Goal: Information Seeking & Learning: Check status

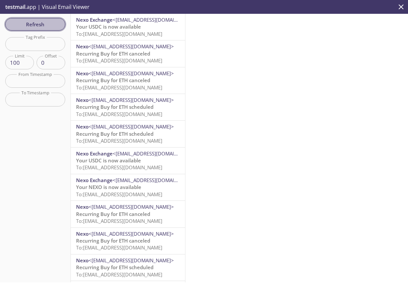
click at [40, 28] on span "Refresh" at bounding box center [35, 24] width 49 height 9
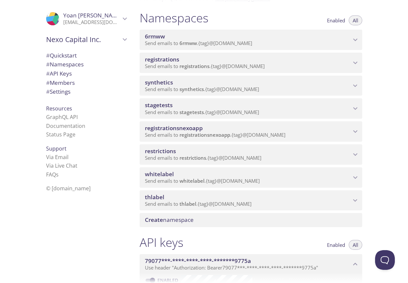
scroll to position [72, 0]
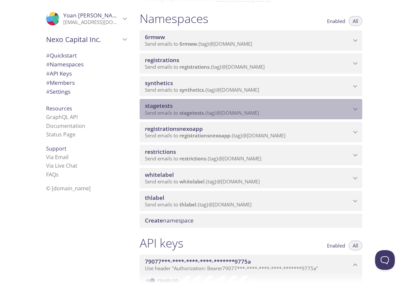
click at [202, 108] on span "stagetests" at bounding box center [248, 105] width 206 height 7
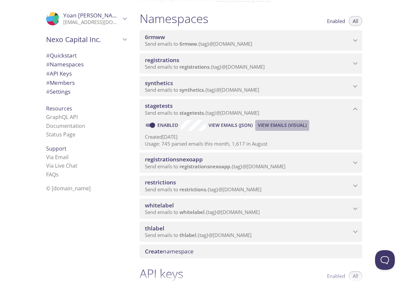
click at [277, 123] on span "View Emails (Visual)" at bounding box center [282, 125] width 49 height 8
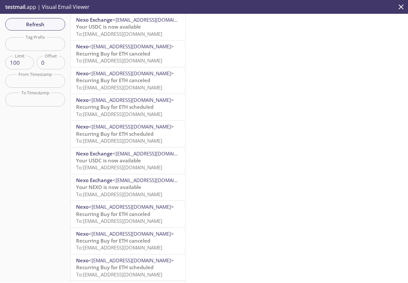
click at [36, 47] on input "text" at bounding box center [35, 43] width 60 height 13
click at [28, 20] on span "Refresh" at bounding box center [35, 24] width 49 height 9
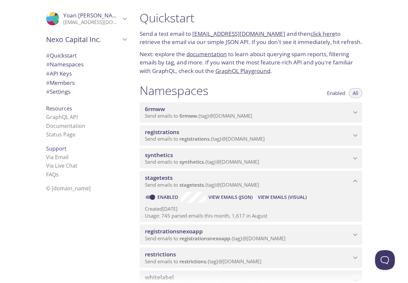
click at [275, 196] on span "View Emails (Visual)" at bounding box center [282, 197] width 49 height 8
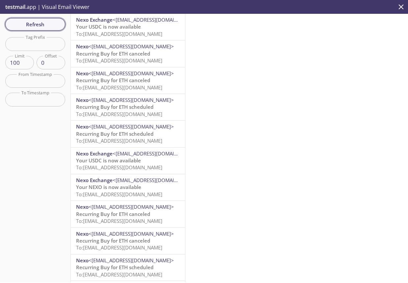
click at [43, 24] on span "Refresh" at bounding box center [35, 24] width 49 height 9
click at [47, 44] on input "text" at bounding box center [35, 43] width 60 height 13
type input "yoanmobile"
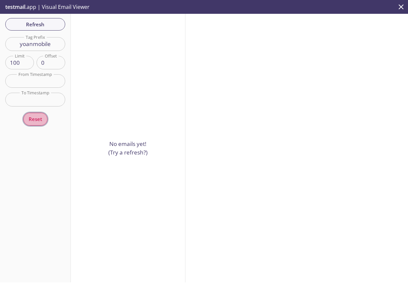
click at [38, 115] on span "Reset" at bounding box center [35, 119] width 13 height 9
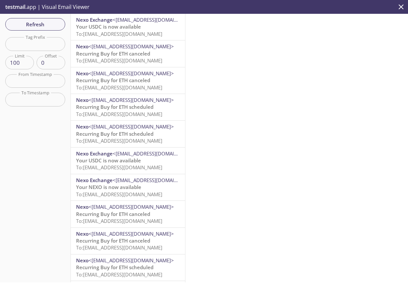
click at [326, 98] on div at bounding box center [296, 148] width 222 height 269
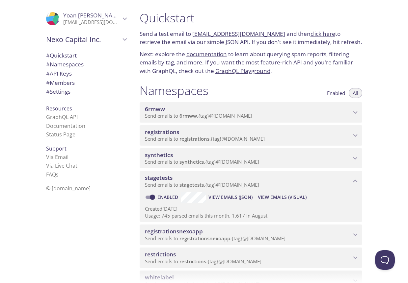
click at [278, 194] on span "View Emails (Visual)" at bounding box center [282, 197] width 49 height 8
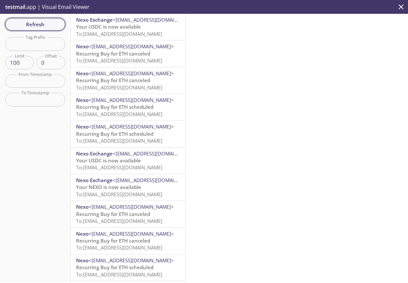
click at [31, 25] on span "Refresh" at bounding box center [35, 24] width 49 height 9
click at [44, 44] on input "text" at bounding box center [35, 43] width 60 height 13
type input "yoanmobile"
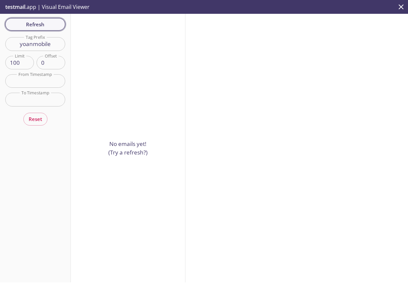
click at [40, 27] on span "Refresh" at bounding box center [35, 24] width 49 height 9
click at [33, 20] on span "Refresh" at bounding box center [35, 24] width 49 height 9
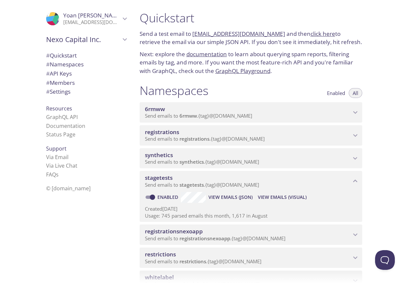
click at [289, 197] on span "View Emails (Visual)" at bounding box center [282, 197] width 49 height 8
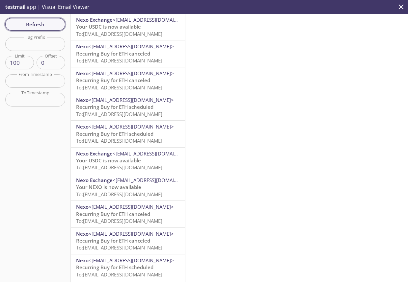
click at [36, 22] on span "Refresh" at bounding box center [35, 24] width 49 height 9
click at [48, 45] on input "text" at bounding box center [35, 43] width 60 height 13
type input "yoanmobile"
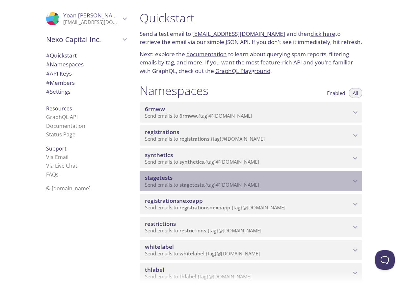
click at [199, 177] on span "stagetests" at bounding box center [248, 177] width 206 height 7
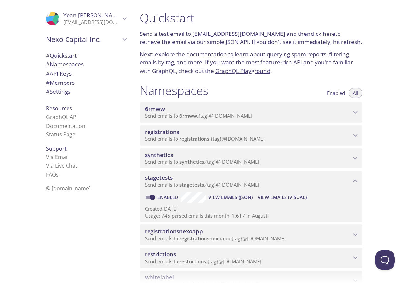
drag, startPoint x: 262, startPoint y: 187, endPoint x: 112, endPoint y: 169, distance: 151.4
click at [112, 169] on div ".cls-1 { fill: #6d5ca8; } .cls-2 { fill: #3fc191; } .cls-3 { fill: #3b4752; } .…" at bounding box center [204, 141] width 408 height 283
click at [291, 198] on span "View Emails (Visual)" at bounding box center [282, 197] width 49 height 8
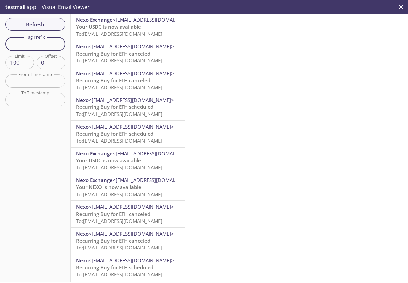
click at [42, 42] on input "text" at bounding box center [35, 43] width 60 height 13
type input "yoanmobile"
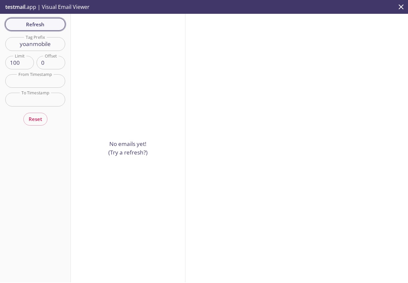
click at [33, 27] on span "Refresh" at bounding box center [35, 24] width 49 height 9
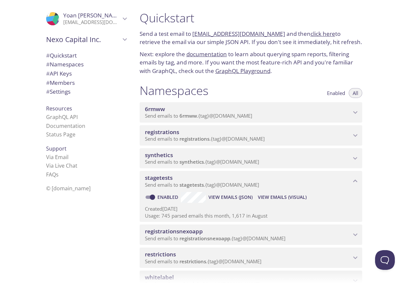
click at [274, 197] on span "View Emails (Visual)" at bounding box center [282, 197] width 49 height 8
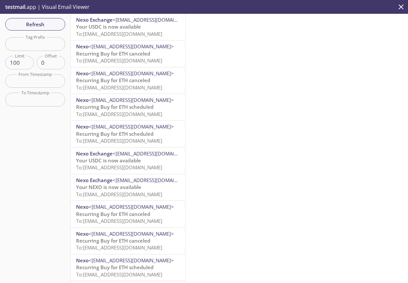
click at [41, 44] on input "text" at bounding box center [35, 43] width 60 height 13
click at [44, 45] on input "text" at bounding box center [35, 43] width 60 height 13
click at [38, 42] on input "text" at bounding box center [35, 43] width 60 height 13
type input "yoanmobile"
